Goal: Transaction & Acquisition: Purchase product/service

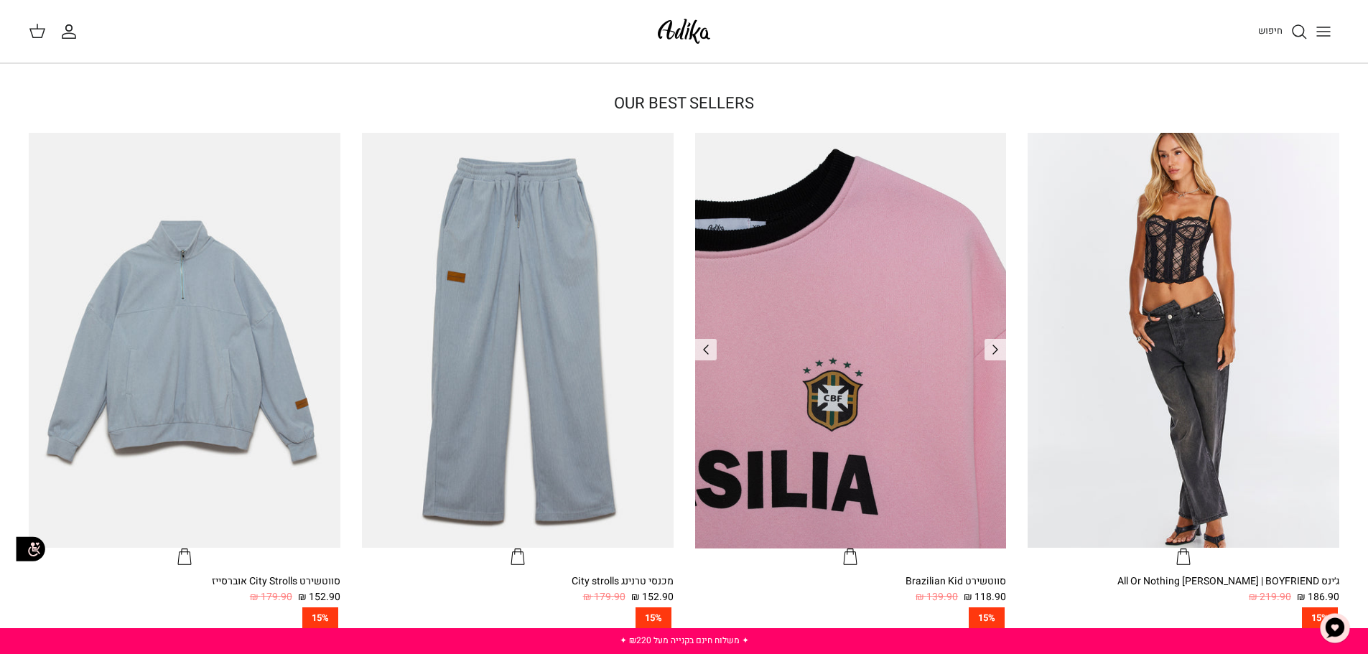
scroll to position [503, 0]
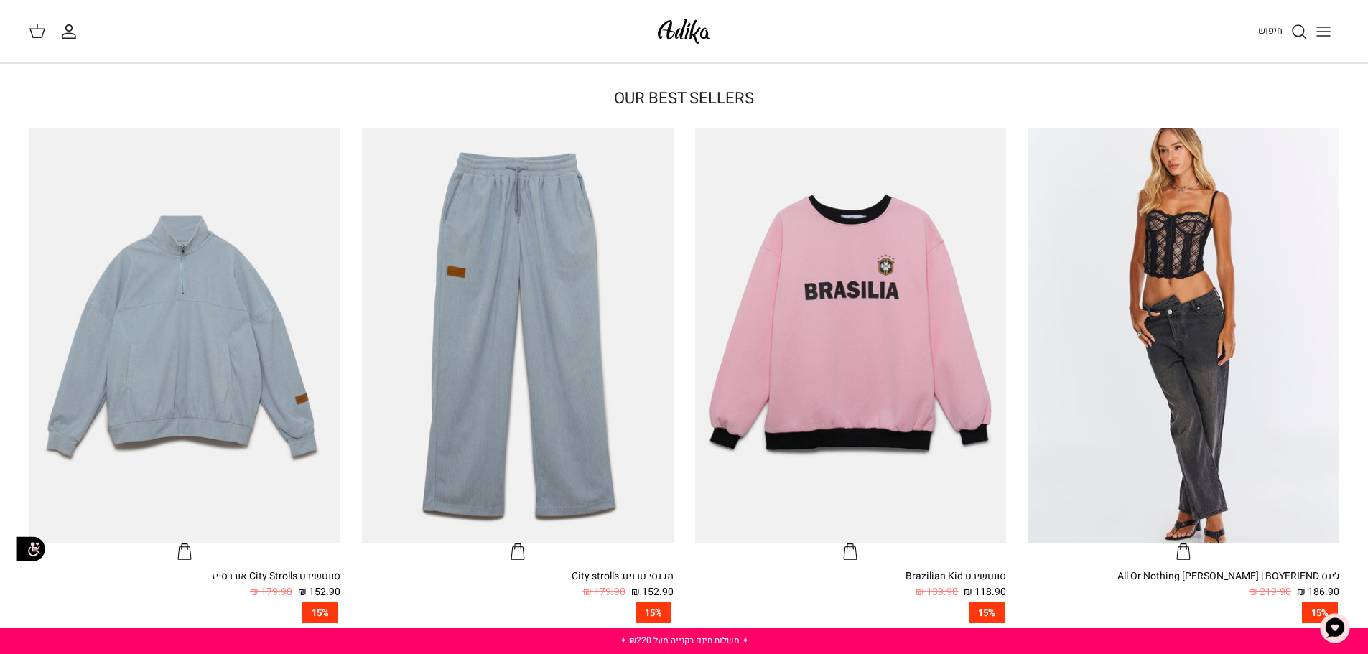
click at [1316, 29] on icon "Toggle menu" at bounding box center [1323, 31] width 17 height 17
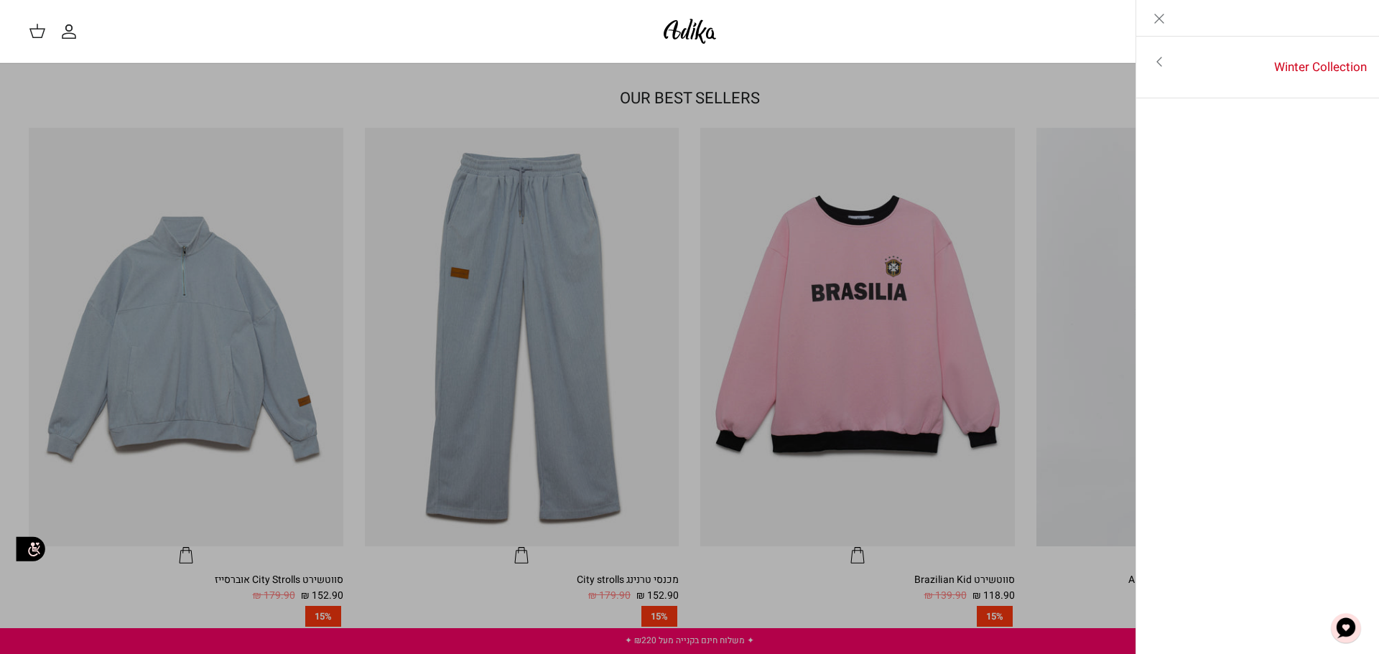
click at [1163, 60] on icon "Toggle menu" at bounding box center [1158, 61] width 17 height 17
click at [1163, 12] on icon "Close" at bounding box center [1158, 18] width 17 height 17
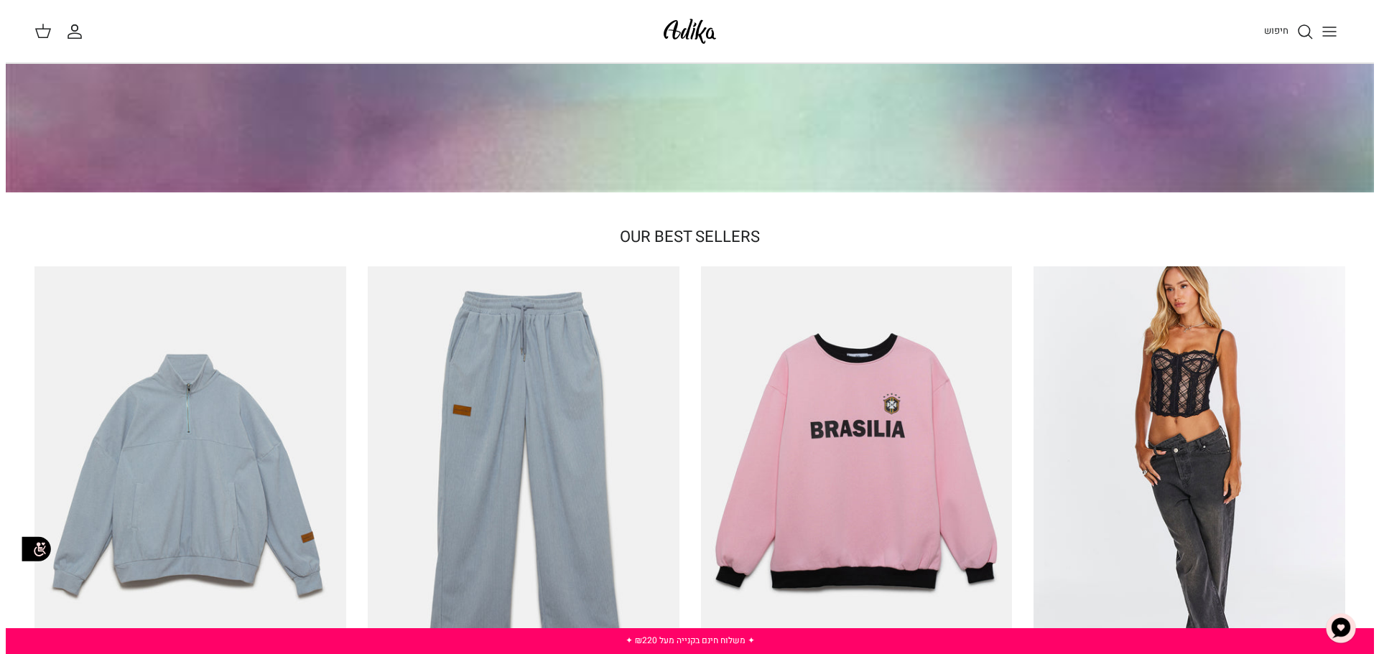
scroll to position [287, 0]
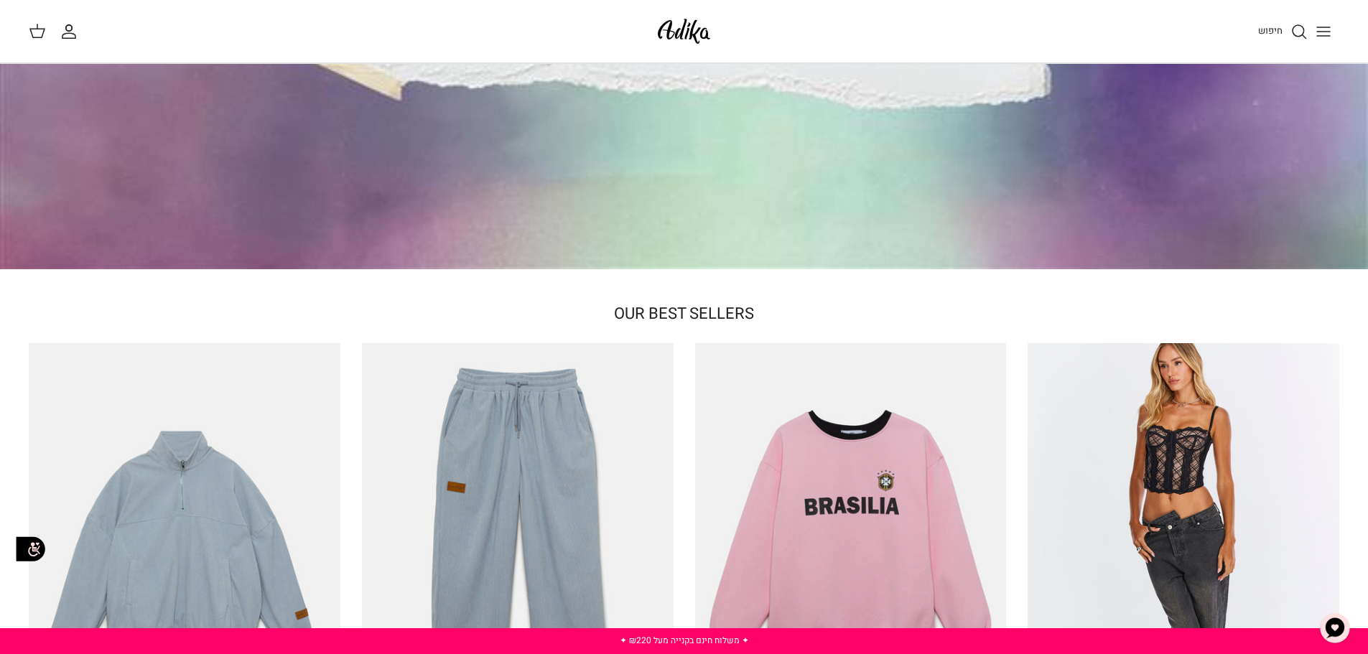
click at [1328, 32] on line "Toggle menu" at bounding box center [1323, 32] width 13 height 0
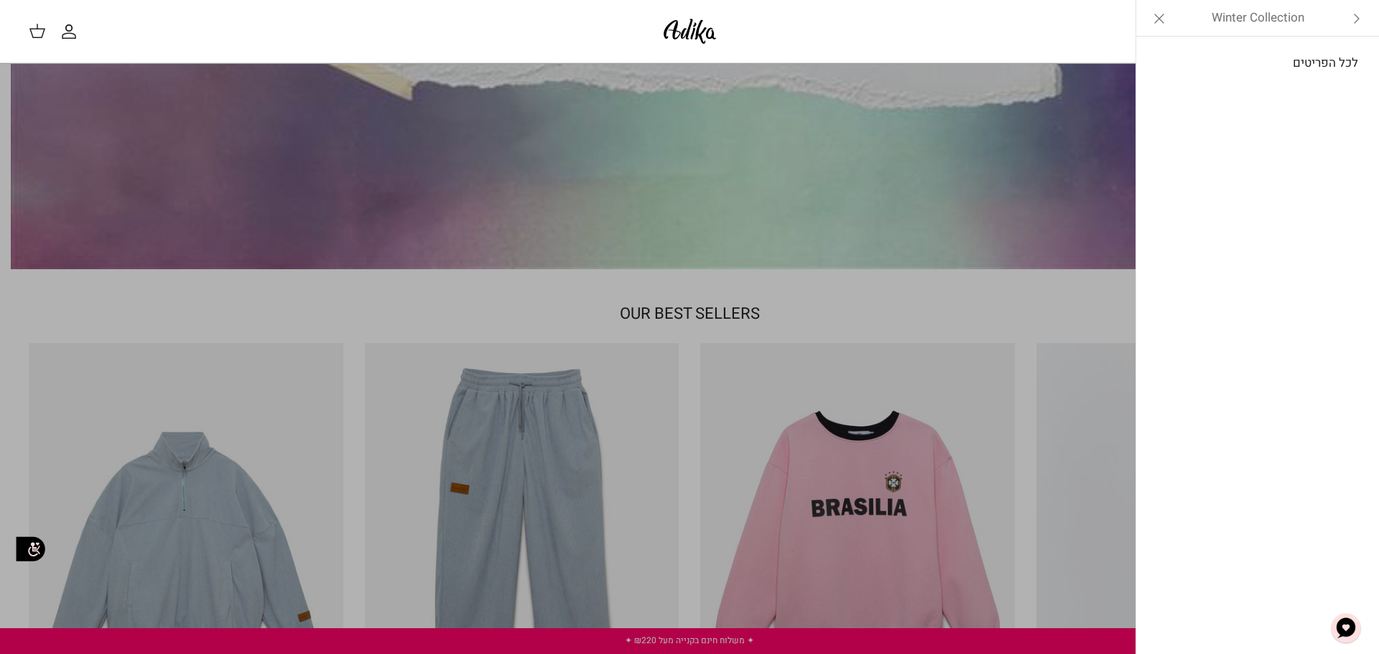
click at [1311, 64] on link "לכל הפריטים" at bounding box center [1257, 63] width 229 height 36
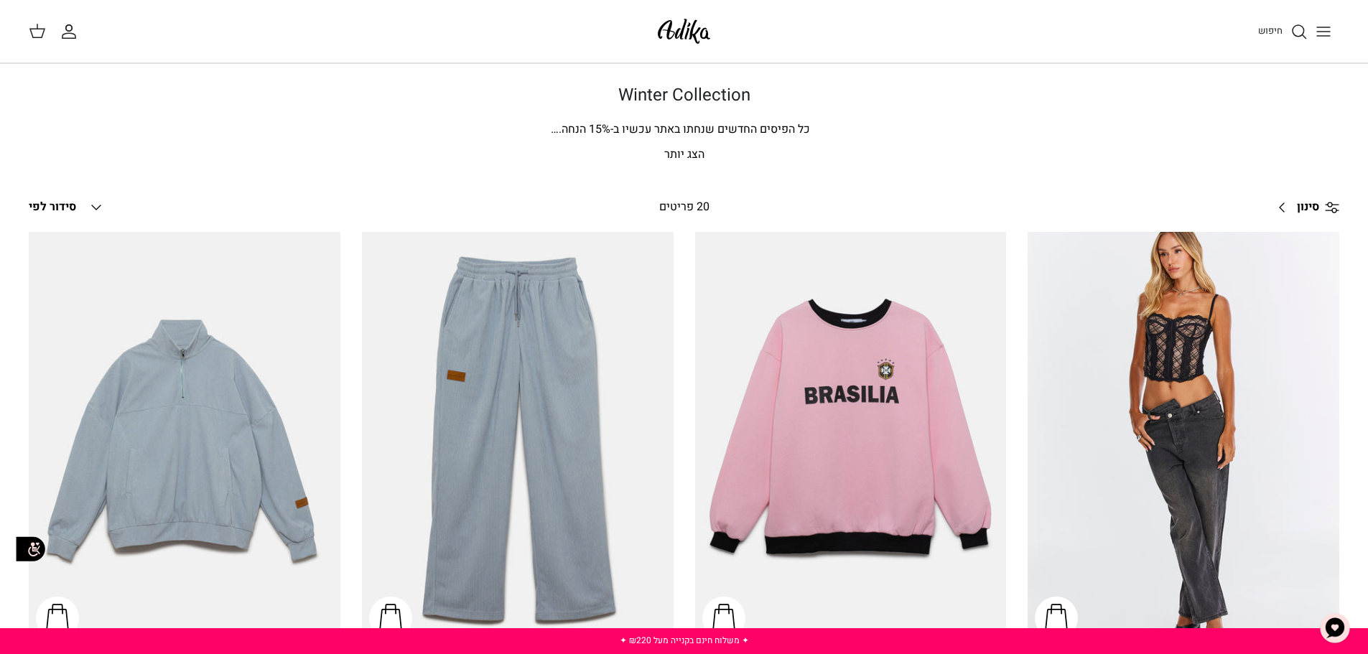
click at [1319, 32] on line "Toggle menu" at bounding box center [1323, 32] width 13 height 0
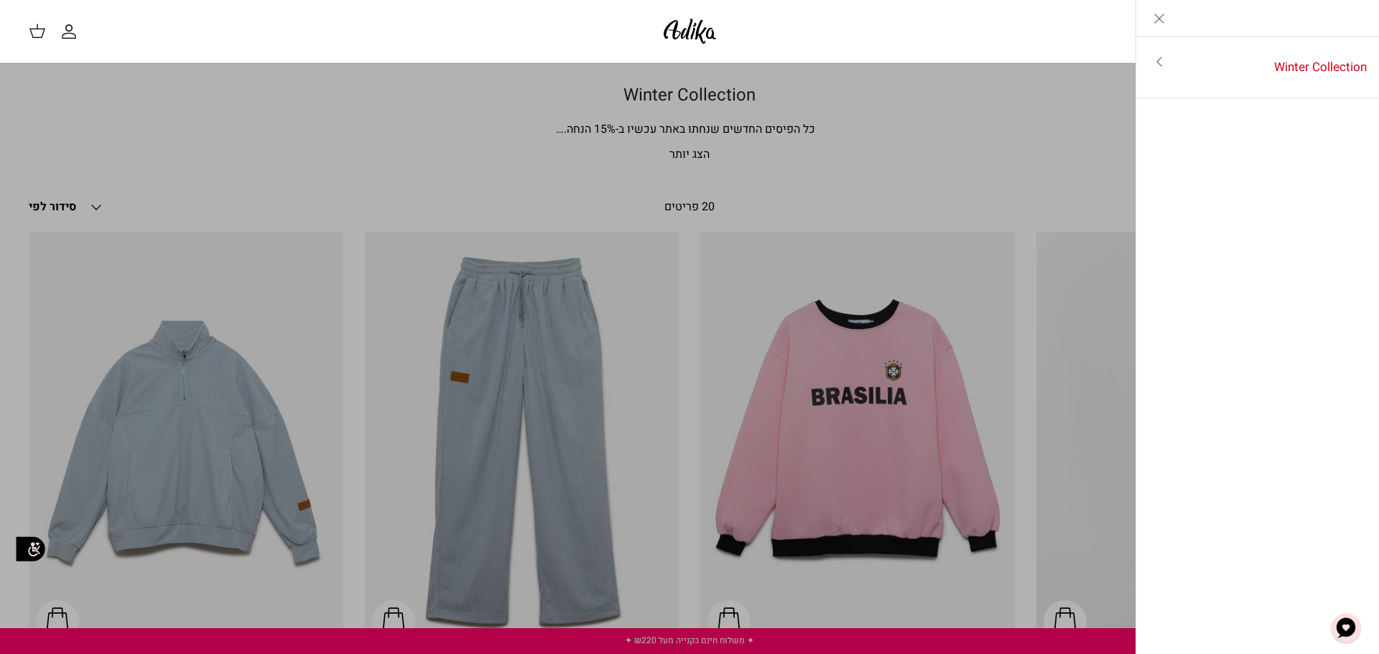
click at [1158, 13] on icon "Close" at bounding box center [1158, 18] width 17 height 17
